Goal: Use online tool/utility: Use online tool/utility

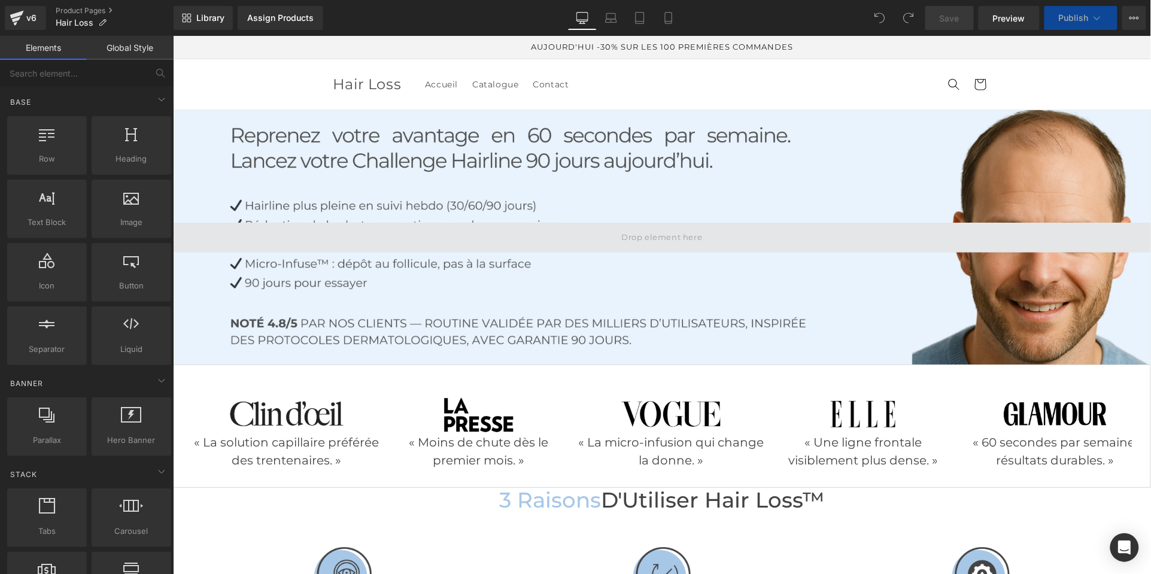
click at [682, 153] on div at bounding box center [661, 237] width 978 height 254
click at [685, 235] on span at bounding box center [661, 237] width 89 height 20
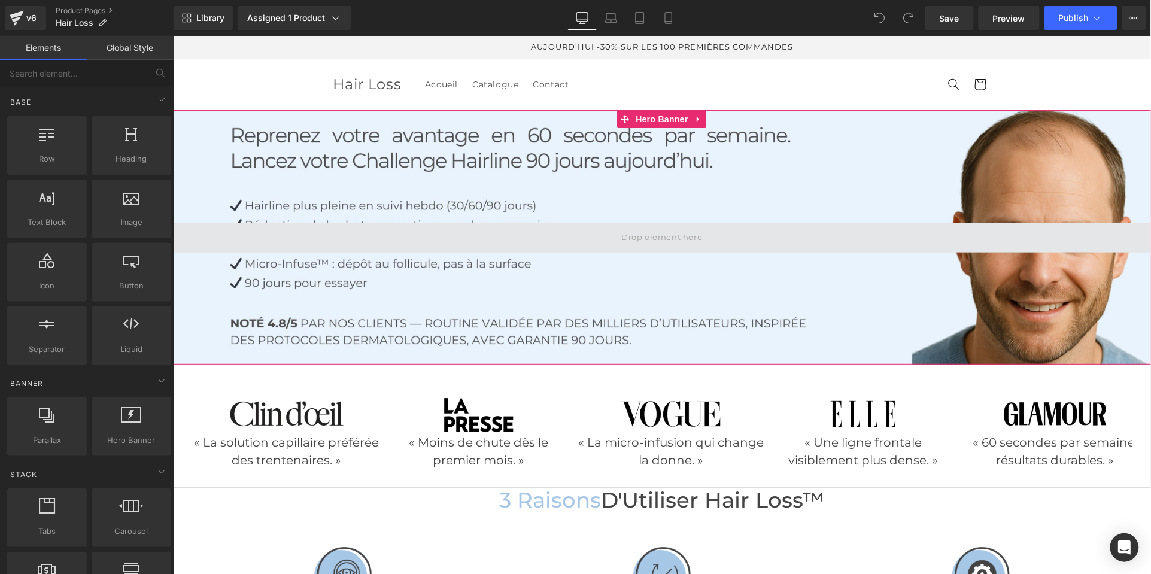
click at [670, 237] on span at bounding box center [661, 237] width 89 height 20
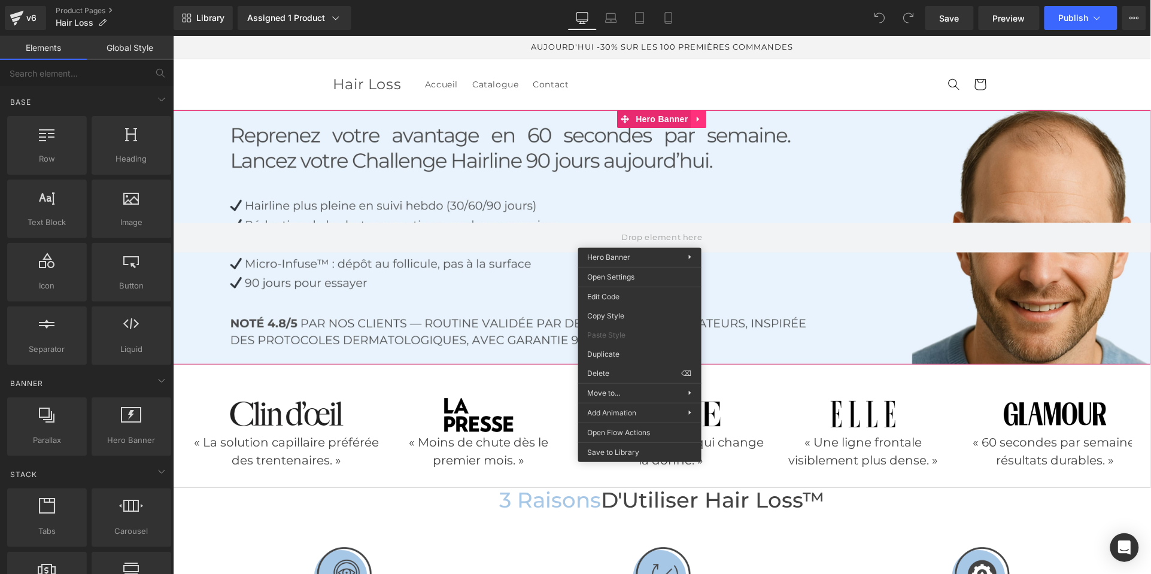
click at [693, 118] on div "Hero Banner" at bounding box center [661, 237] width 978 height 254
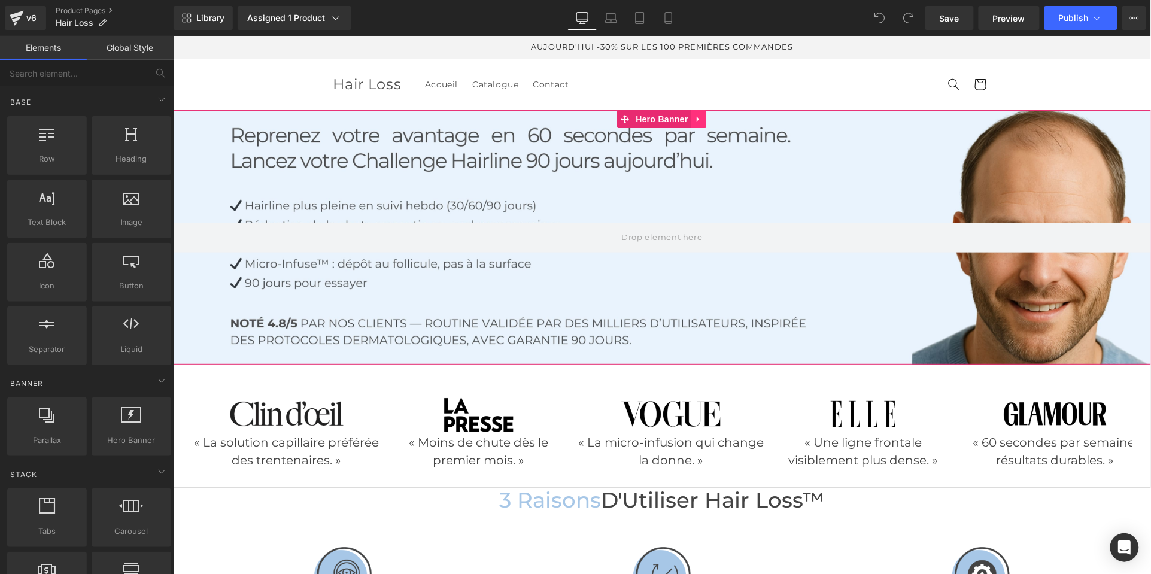
click at [702, 118] on link at bounding box center [699, 119] width 16 height 18
click at [702, 119] on icon at bounding box center [706, 118] width 8 height 8
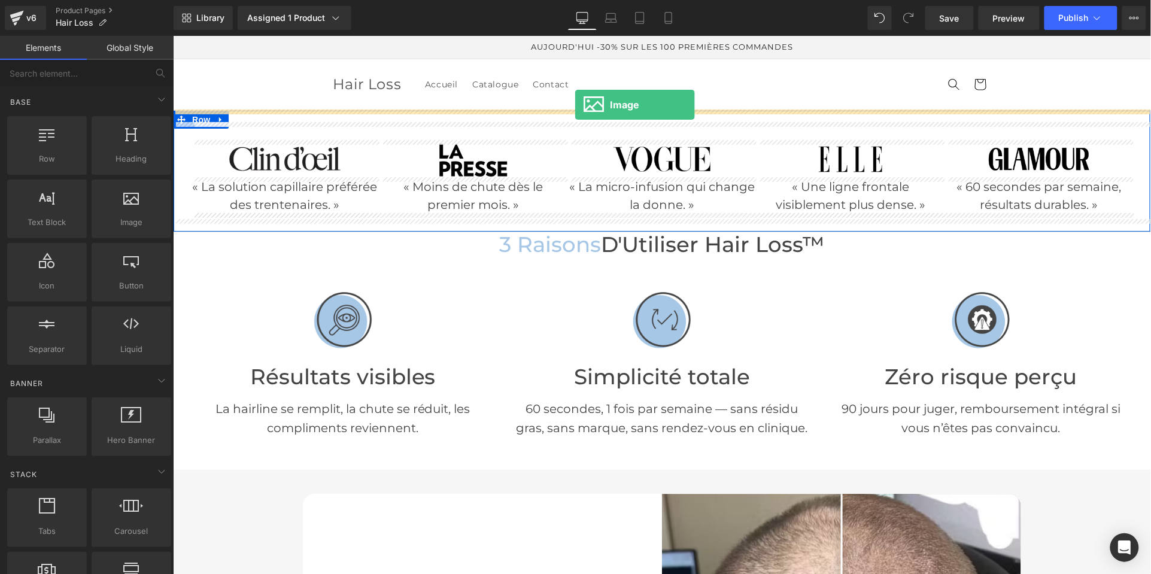
drag, startPoint x: 299, startPoint y: 236, endPoint x: 574, endPoint y: 104, distance: 304.9
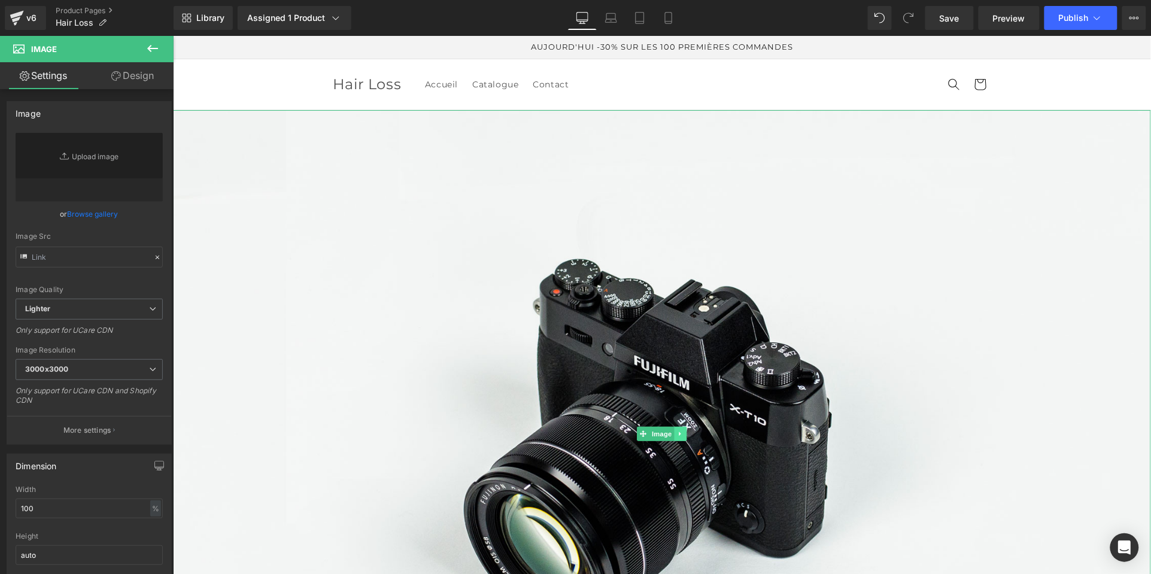
click at [680, 432] on icon at bounding box center [680, 433] width 7 height 7
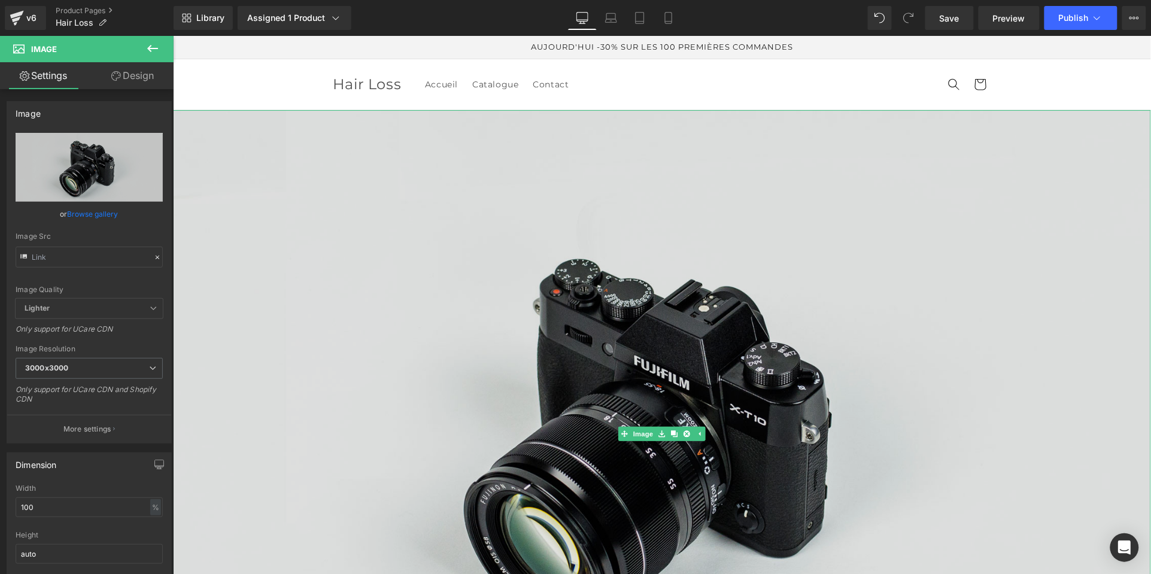
click at [403, 266] on img at bounding box center [661, 434] width 978 height 648
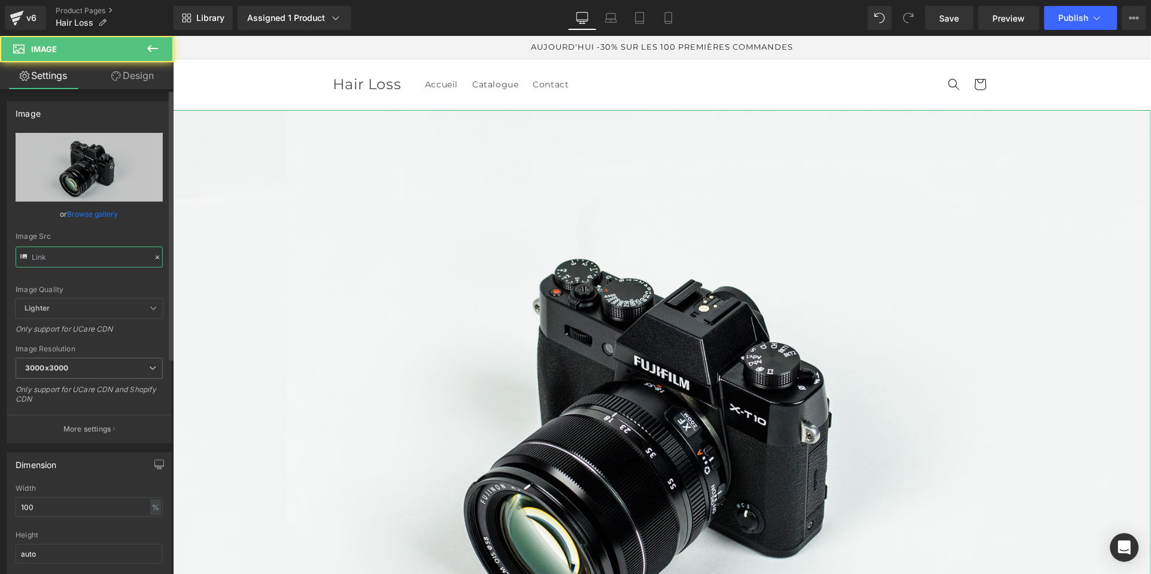
click at [71, 253] on input "text" at bounding box center [89, 257] width 147 height 21
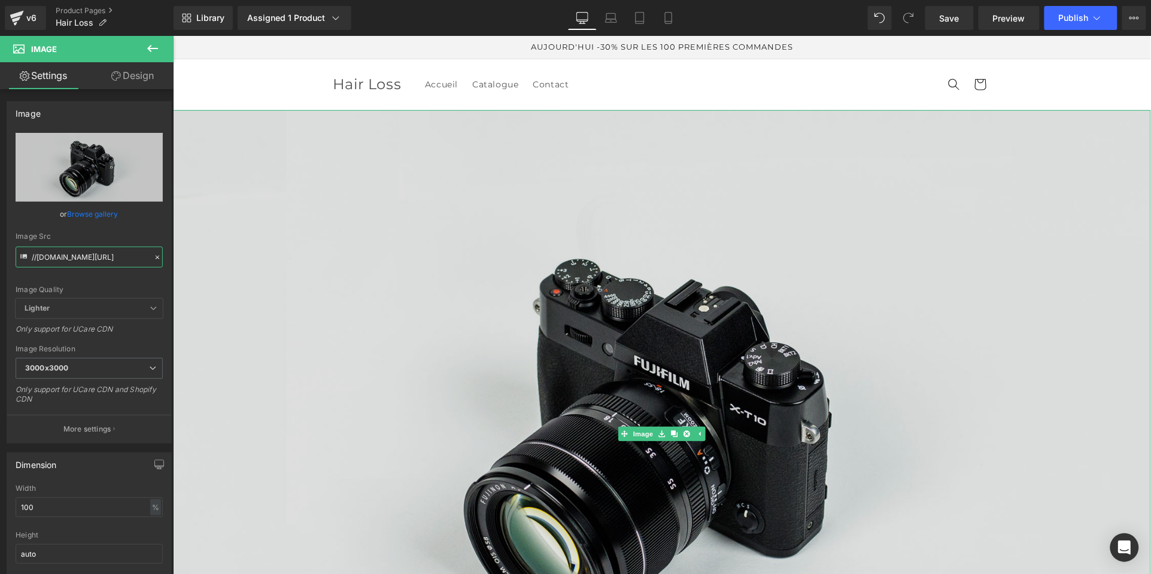
type input "//d1um8515[URL][DOMAIN_NAME][DOMAIN_NAME]"
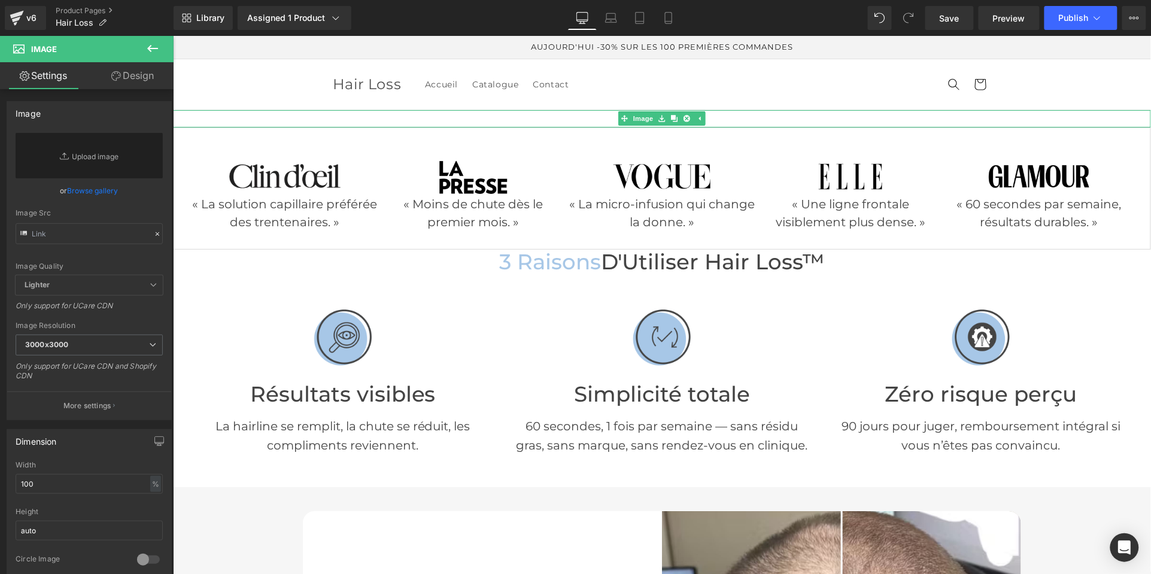
click at [502, 115] on div at bounding box center [661, 118] width 978 height 17
click at [93, 227] on input "text" at bounding box center [89, 233] width 147 height 21
paste input "[URL][DOMAIN_NAME]"
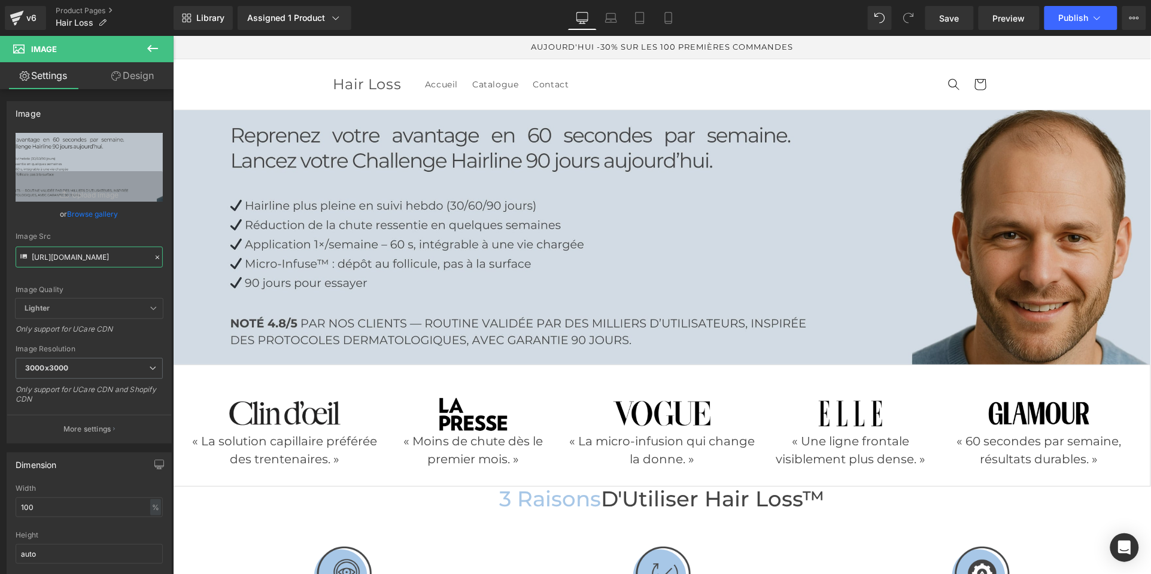
type input "[URL][DOMAIN_NAME]"
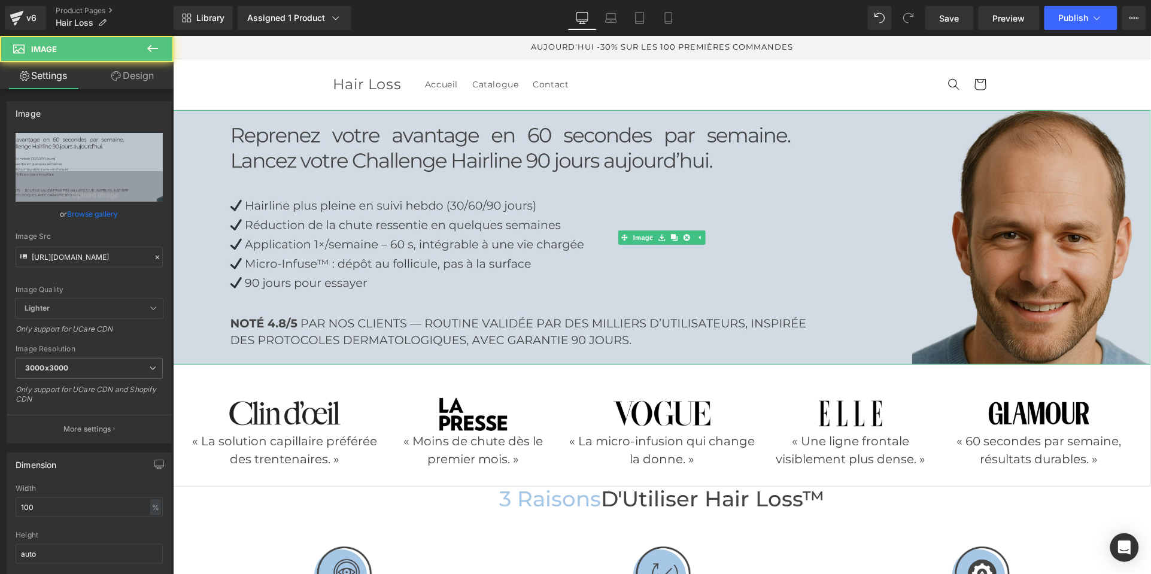
click at [752, 211] on img at bounding box center [661, 237] width 978 height 254
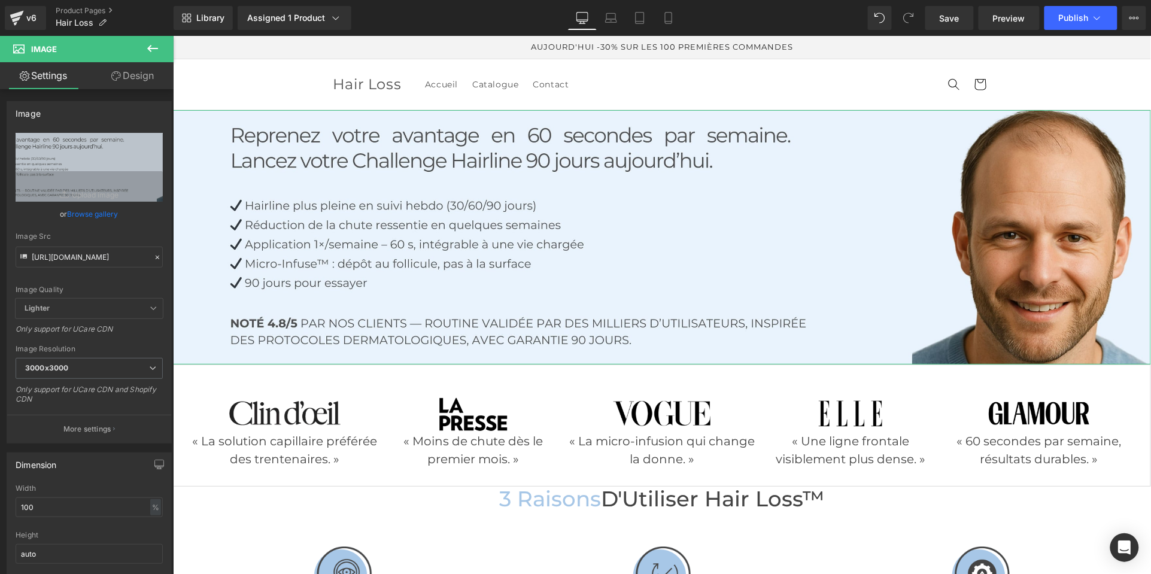
click at [133, 74] on link "Design" at bounding box center [132, 75] width 87 height 27
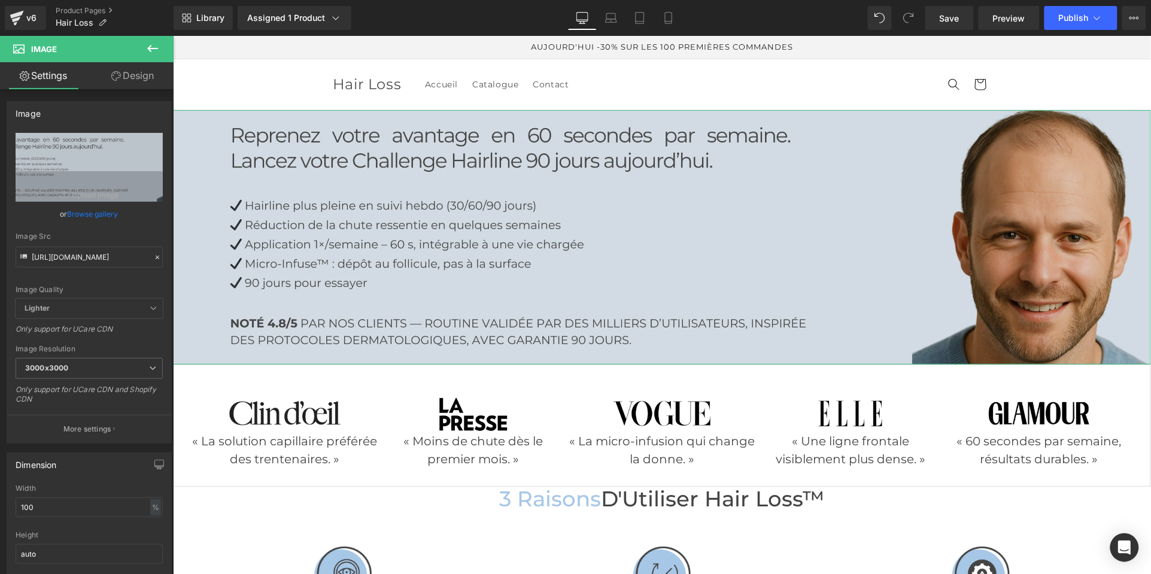
click at [707, 224] on img at bounding box center [661, 237] width 978 height 254
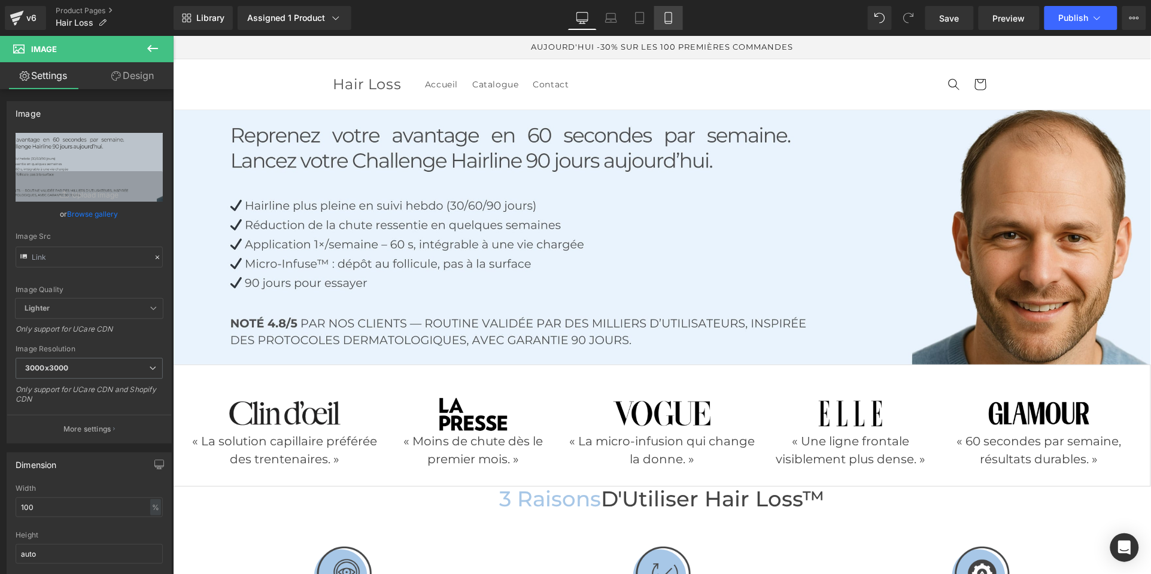
click at [663, 19] on icon at bounding box center [669, 18] width 12 height 12
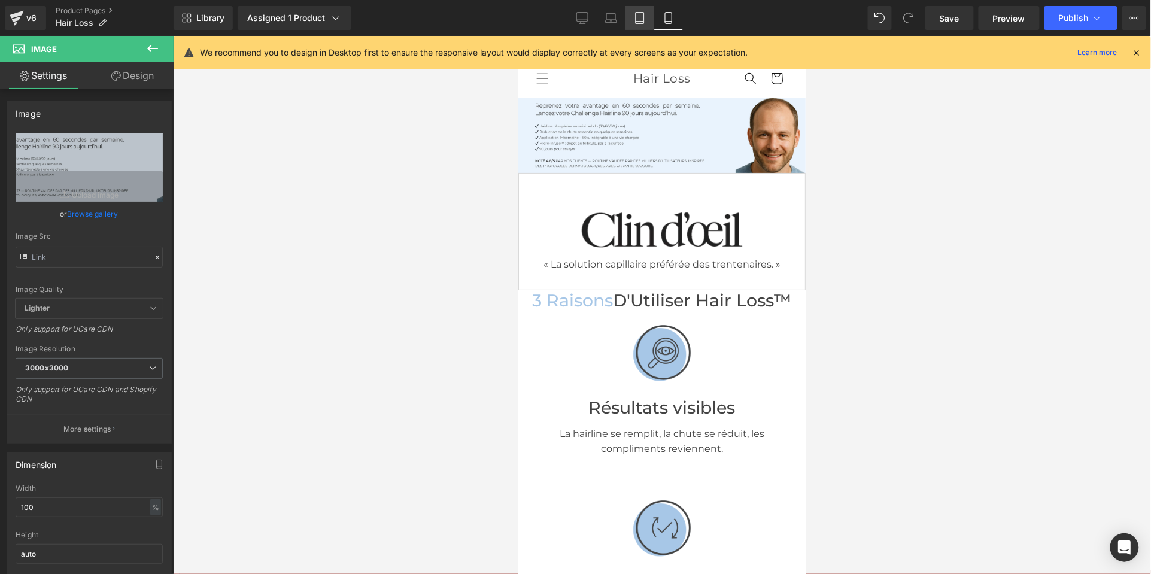
click at [638, 22] on icon at bounding box center [640, 18] width 12 height 12
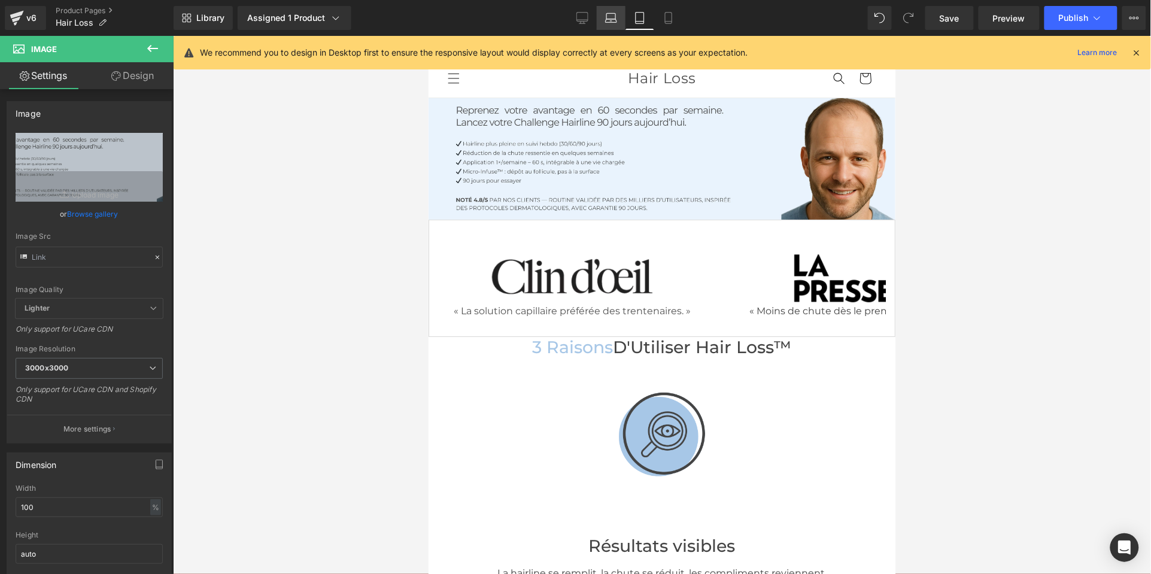
click at [617, 21] on icon at bounding box center [611, 18] width 12 height 12
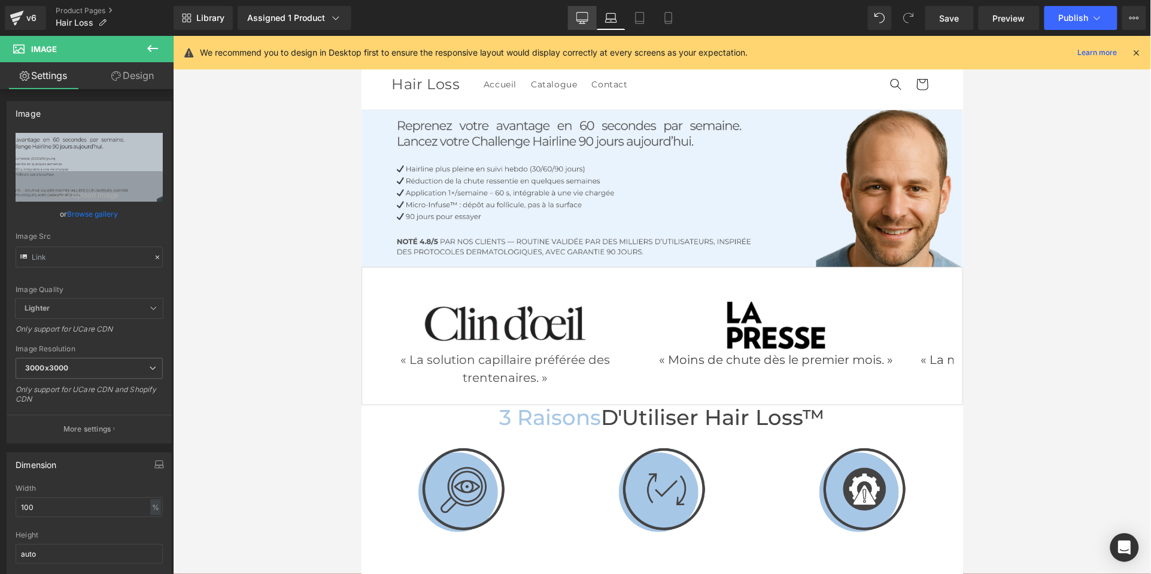
click at [581, 17] on icon at bounding box center [582, 18] width 12 height 12
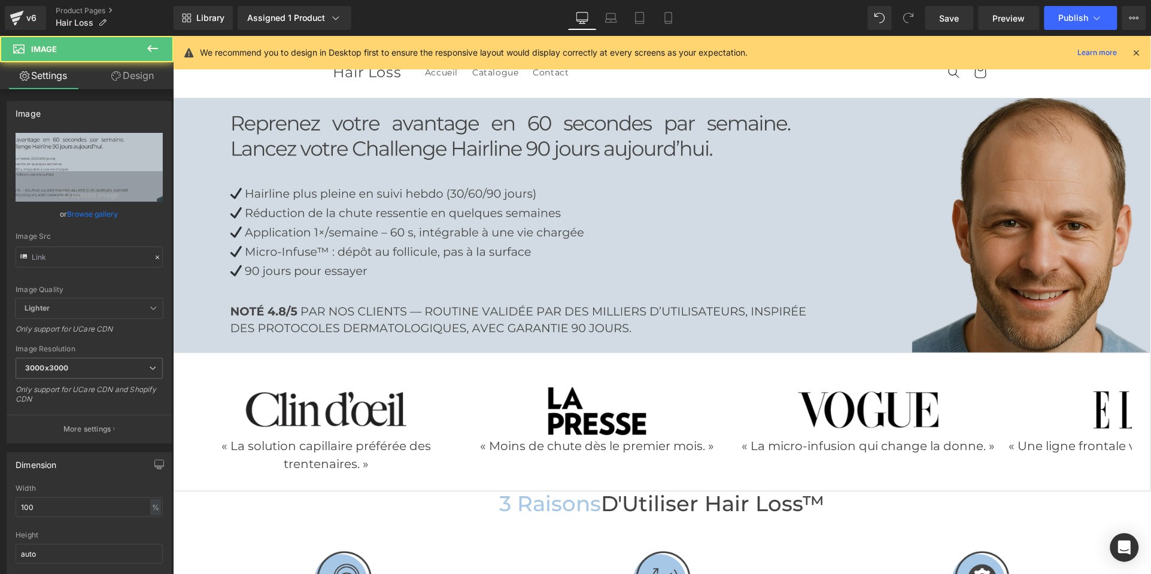
click at [730, 204] on img at bounding box center [661, 225] width 978 height 254
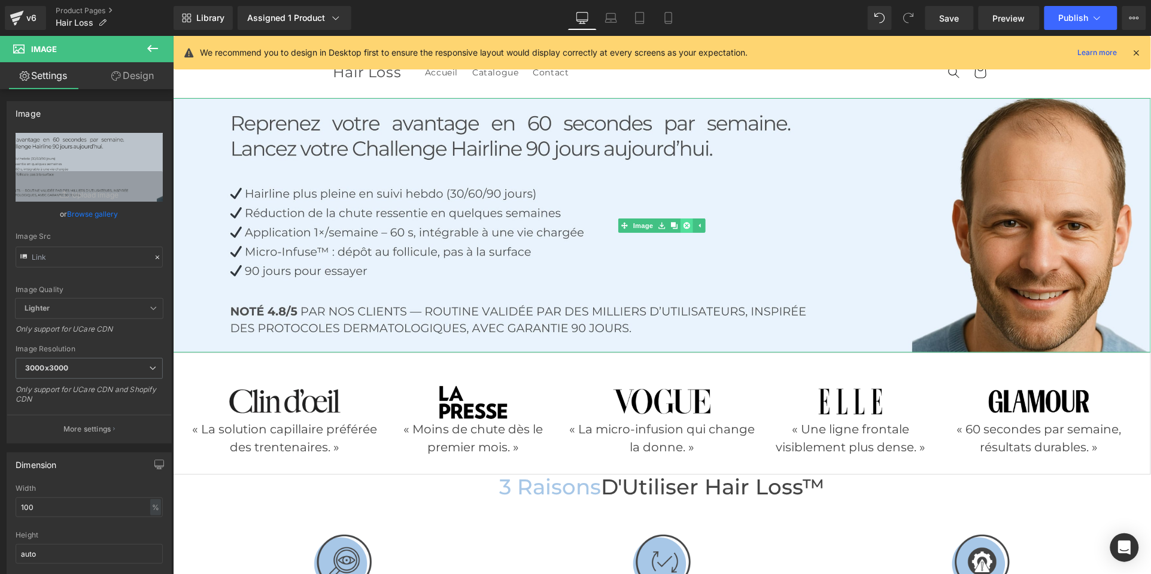
click at [687, 224] on icon at bounding box center [686, 224] width 7 height 7
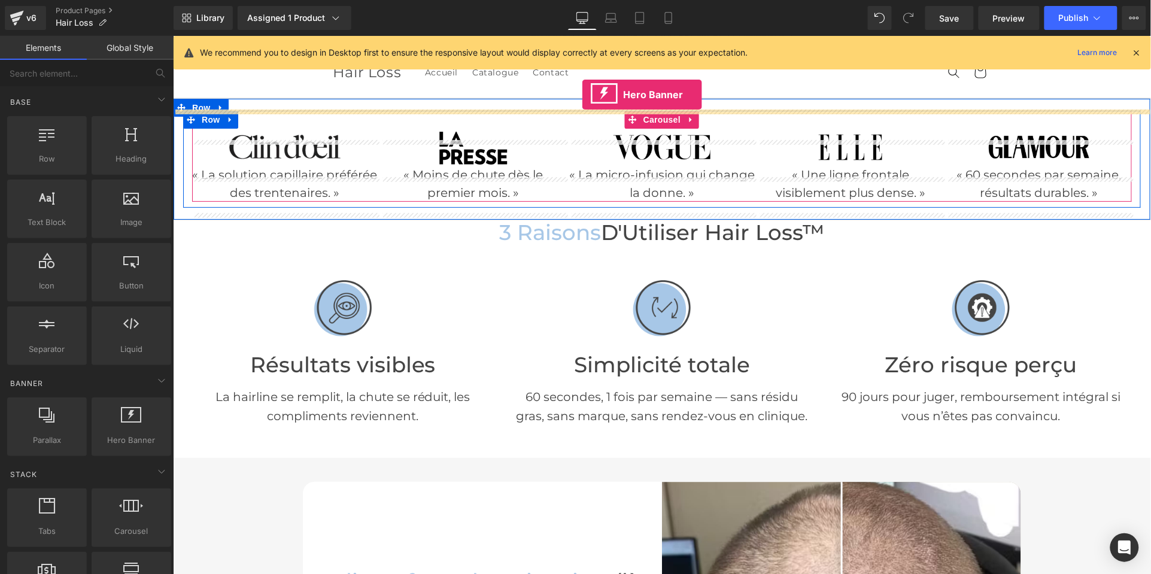
scroll to position [0, 0]
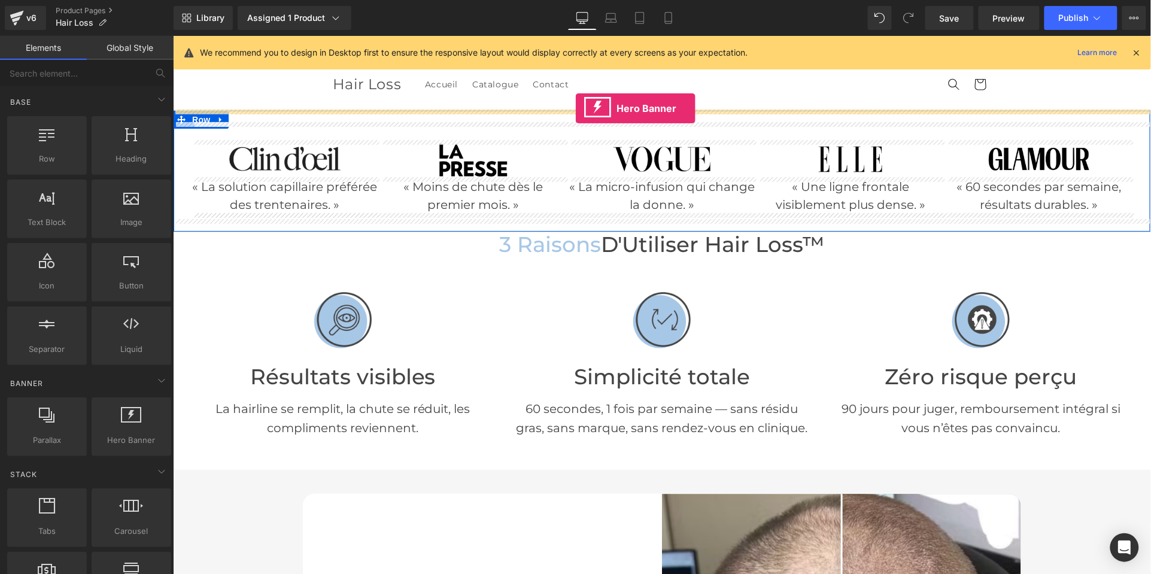
drag, startPoint x: 301, startPoint y: 462, endPoint x: 574, endPoint y: 109, distance: 446.3
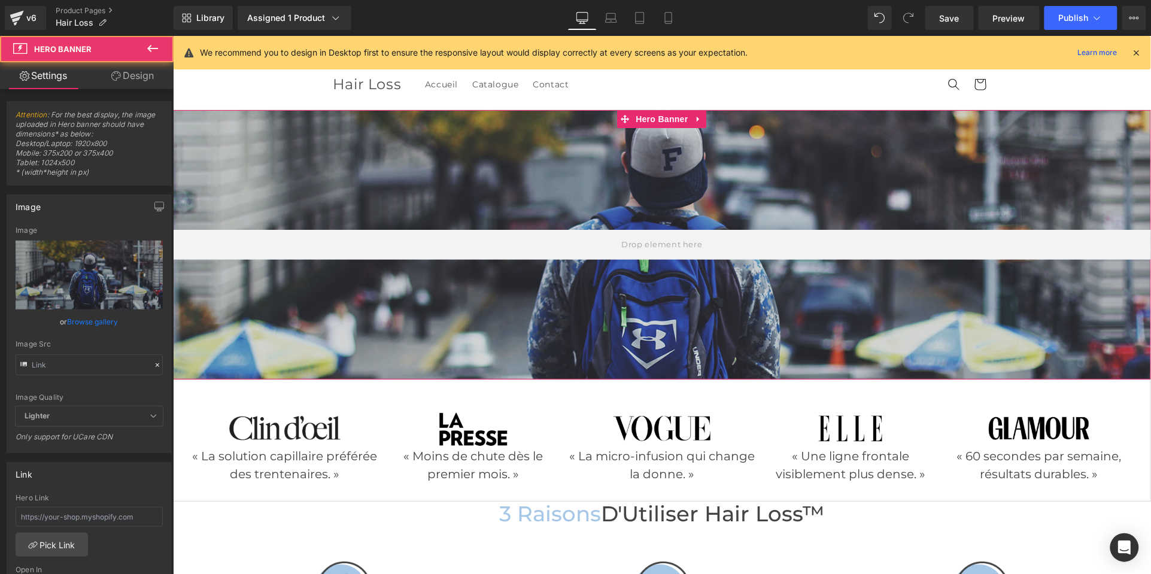
click at [539, 329] on div at bounding box center [661, 244] width 978 height 269
click at [133, 360] on input "text" at bounding box center [89, 364] width 147 height 21
click at [153, 363] on icon at bounding box center [157, 365] width 8 height 8
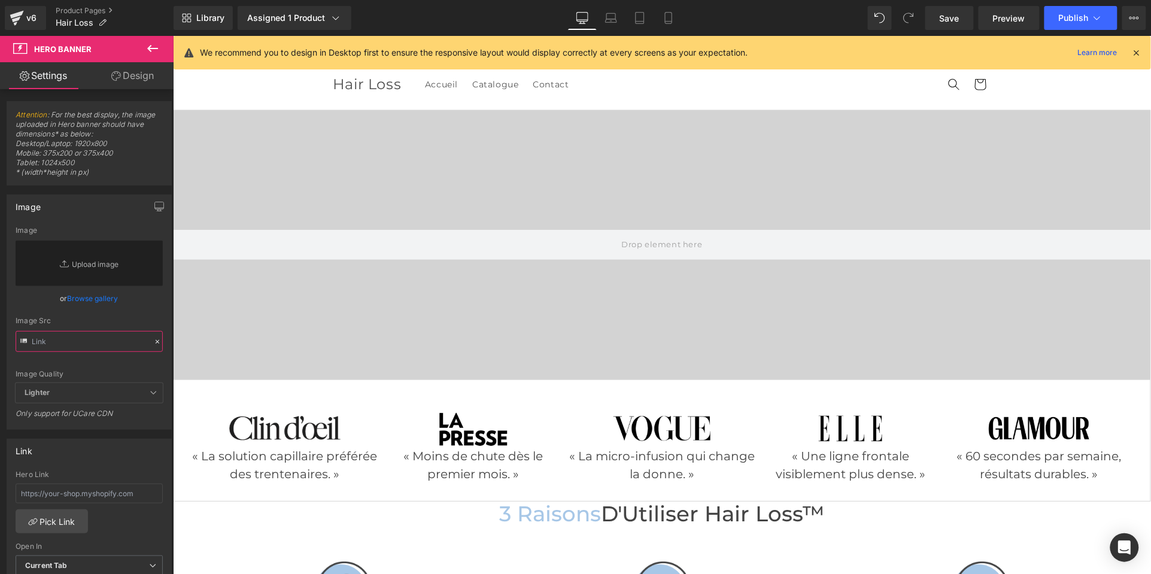
click at [87, 345] on input "text" at bounding box center [89, 341] width 147 height 21
paste input "[URL][DOMAIN_NAME]"
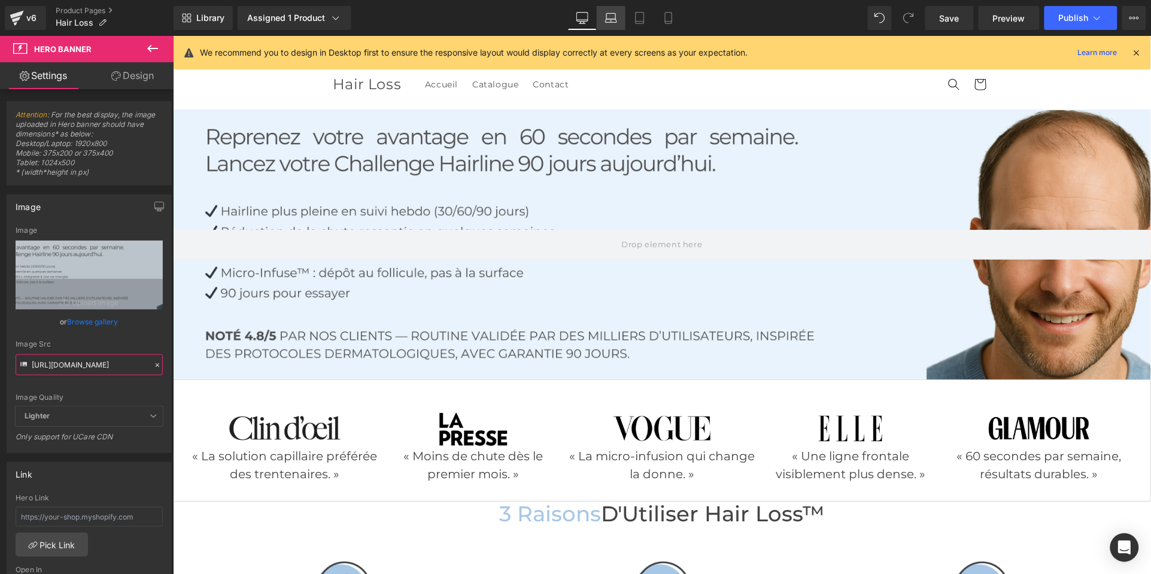
type input "[URL][DOMAIN_NAME]"
click at [609, 20] on icon at bounding box center [611, 18] width 12 height 12
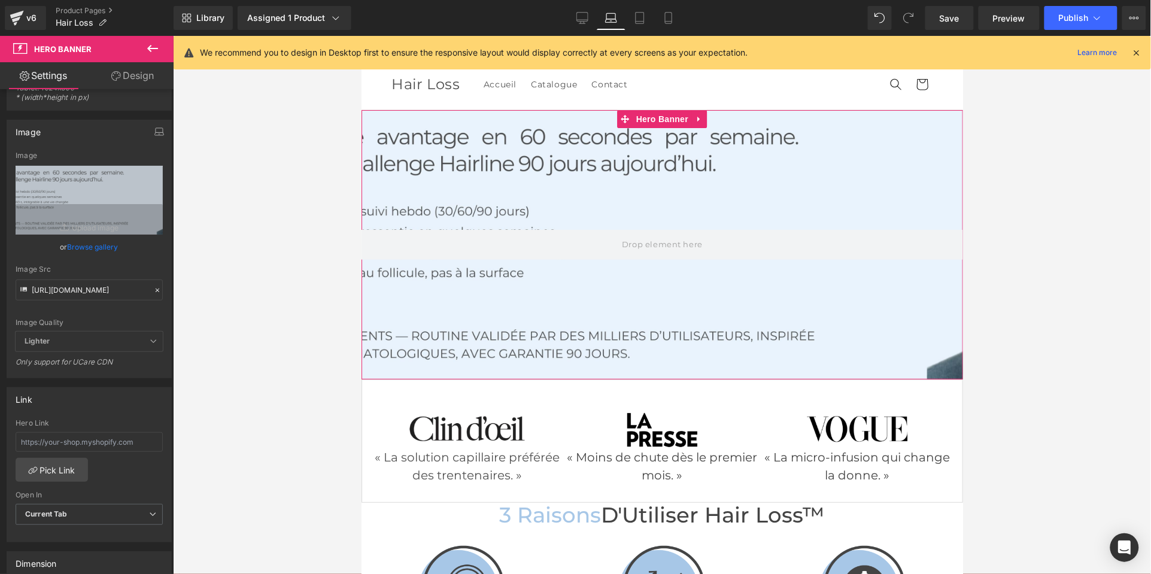
scroll to position [134, 0]
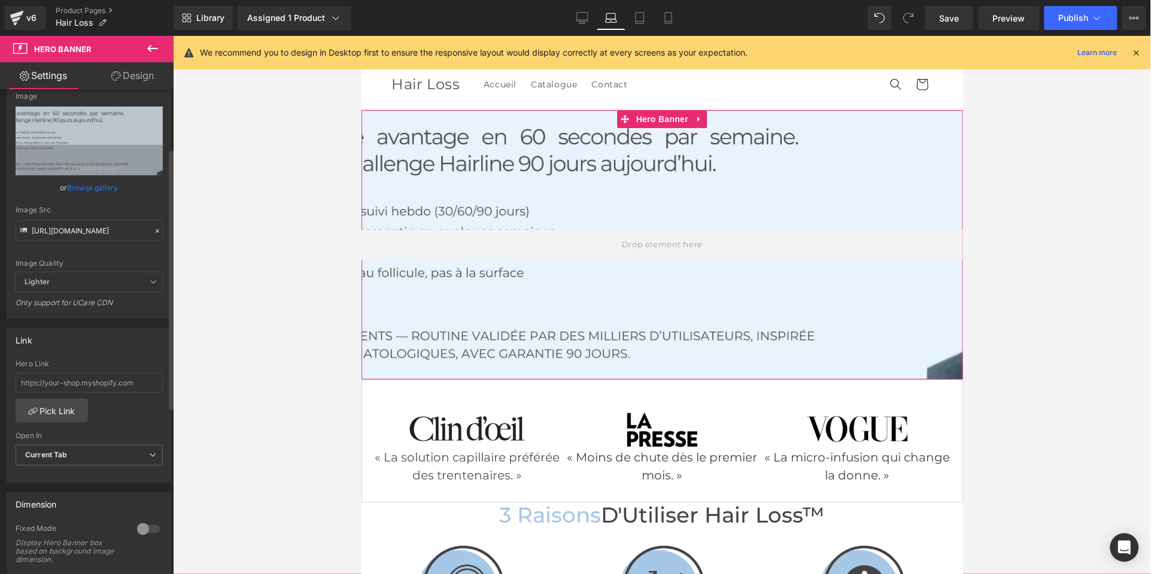
click at [142, 527] on div at bounding box center [148, 529] width 29 height 19
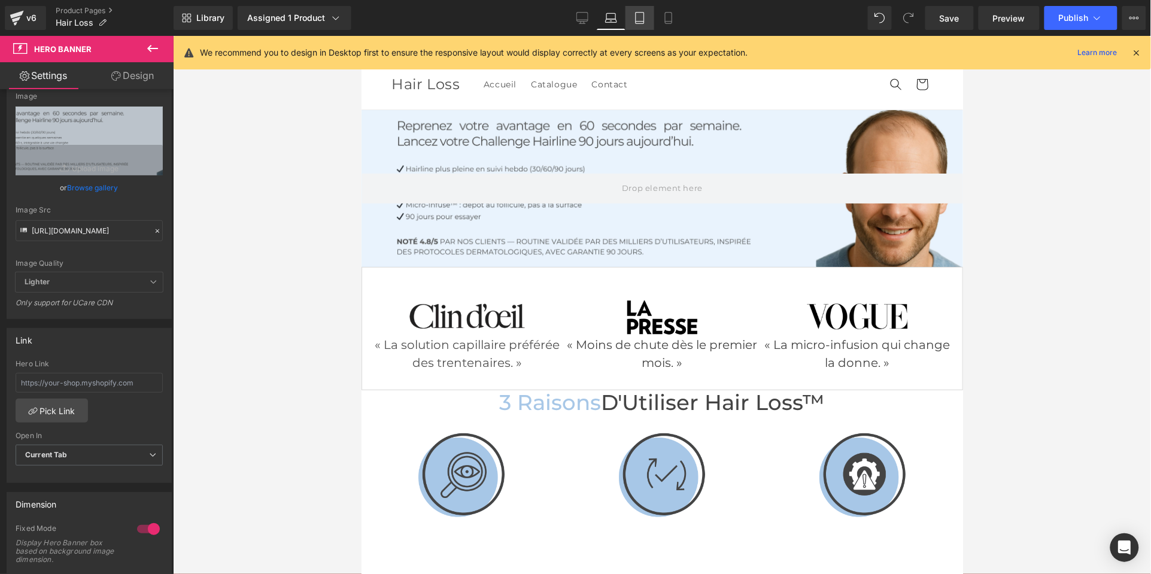
click at [642, 15] on icon at bounding box center [640, 18] width 12 height 12
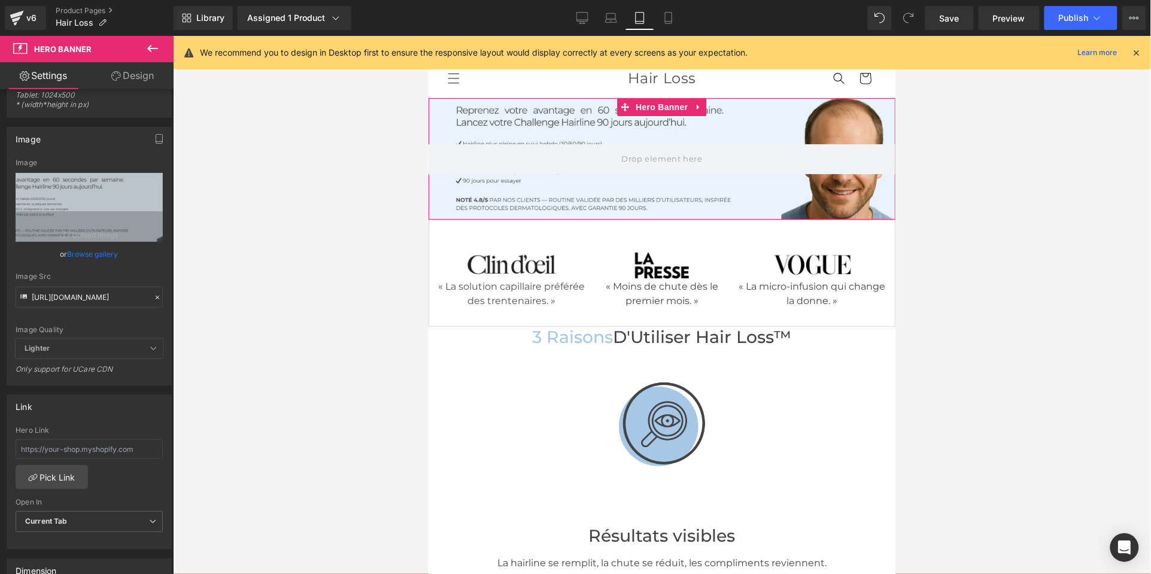
scroll to position [67, 0]
click at [678, 20] on link "Mobile" at bounding box center [668, 18] width 29 height 24
